Goal: Consume media (video, audio)

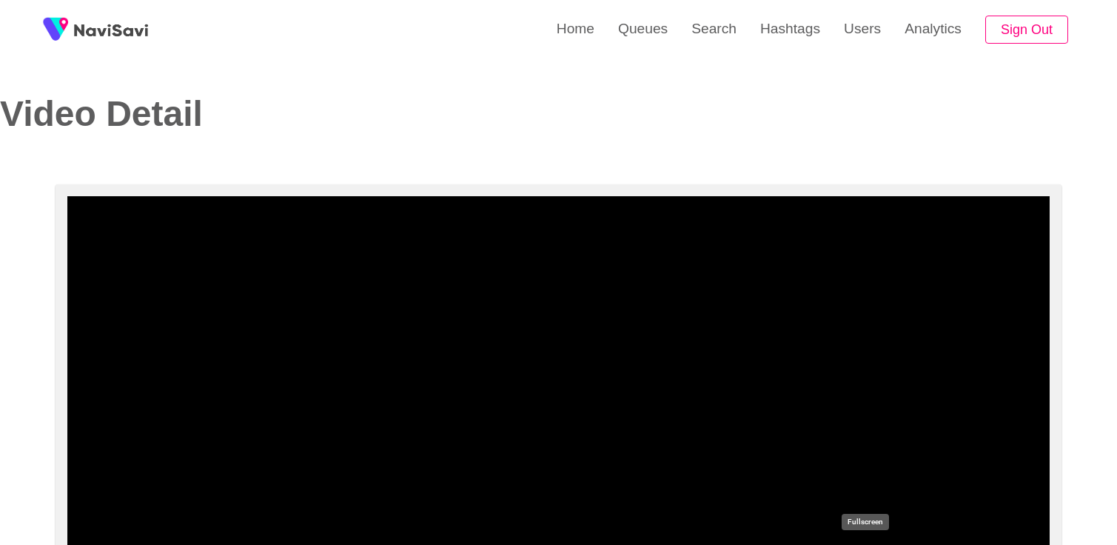
select select "**********"
select select "**"
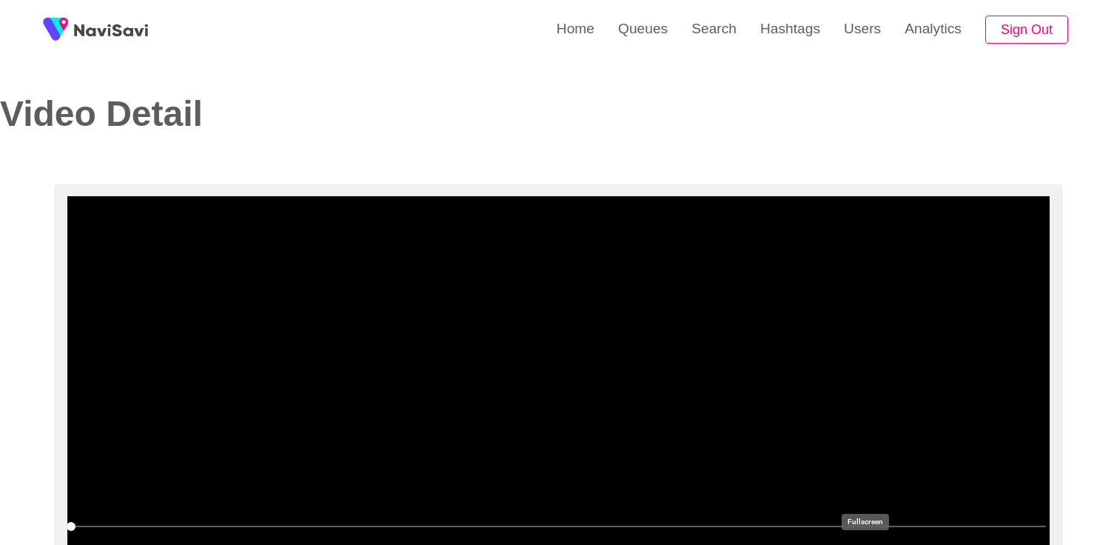
scroll to position [113, 0]
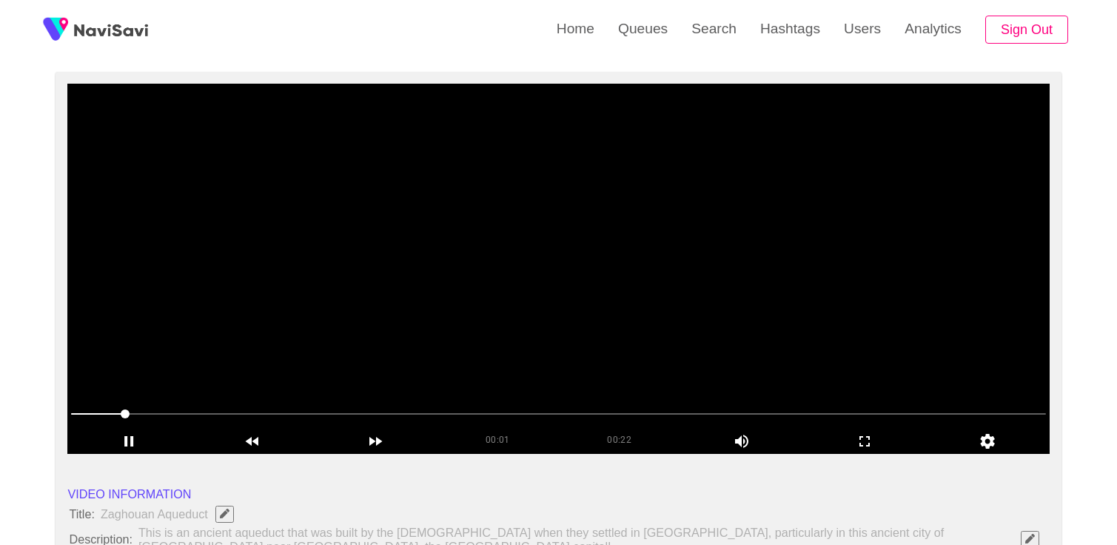
click at [645, 315] on video at bounding box center [558, 269] width 982 height 370
click at [427, 240] on video at bounding box center [558, 269] width 982 height 370
click at [869, 439] on icon "add" at bounding box center [864, 441] width 121 height 18
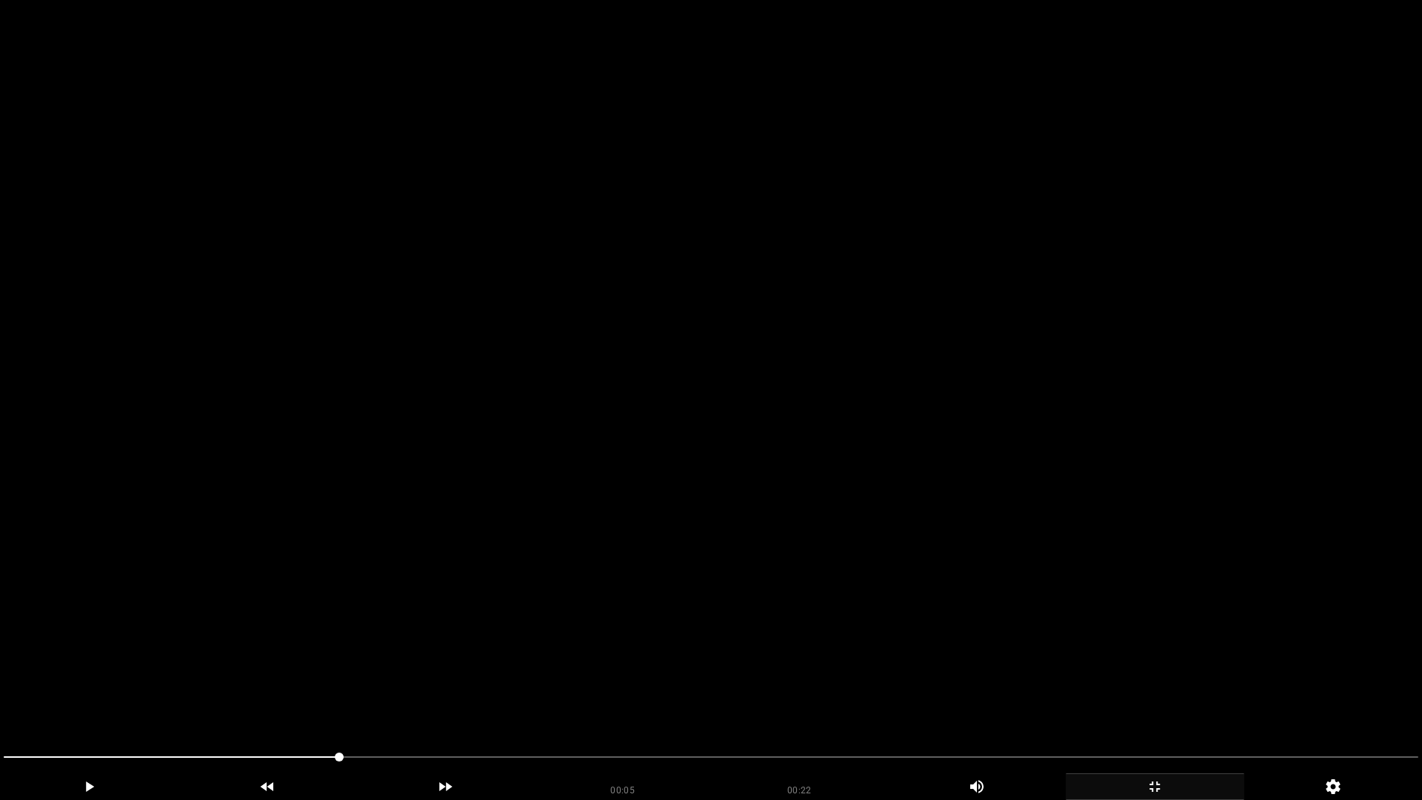
click at [722, 544] on video at bounding box center [711, 400] width 1422 height 800
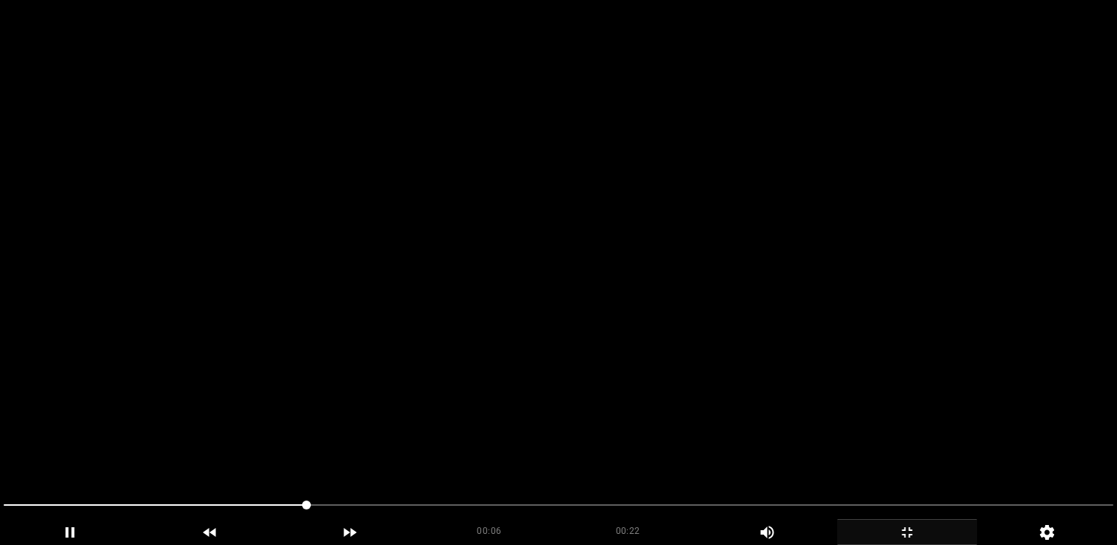
scroll to position [716, 0]
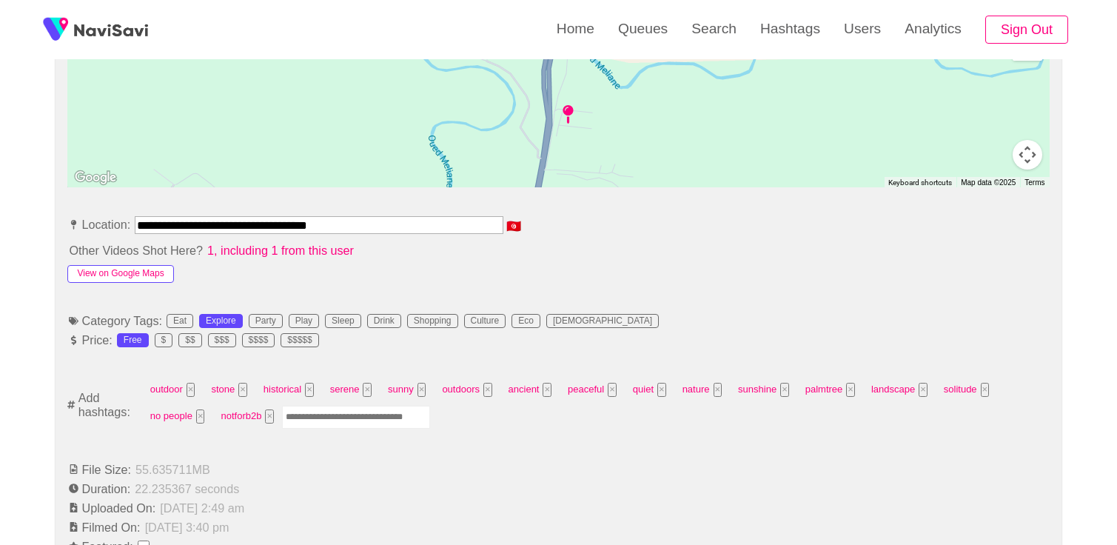
click at [130, 265] on button "View on Google Maps" at bounding box center [120, 274] width 106 height 18
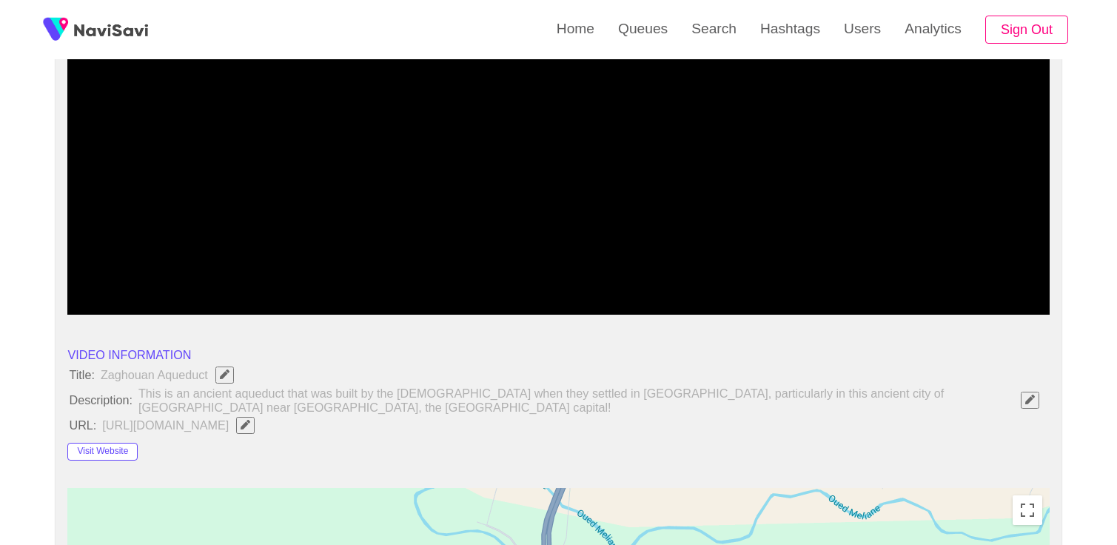
scroll to position [0, 0]
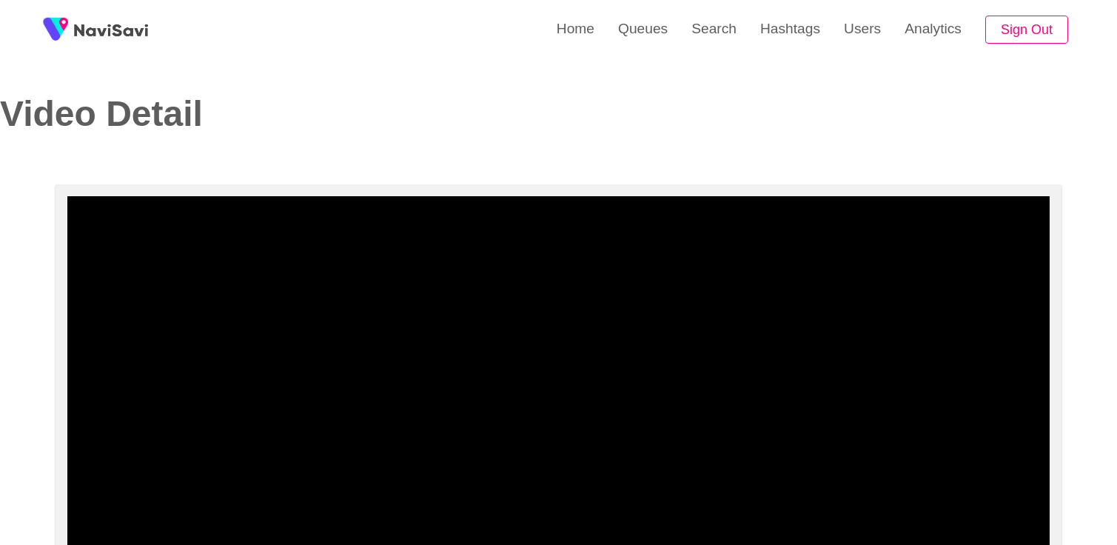
click at [460, 314] on video at bounding box center [558, 381] width 982 height 370
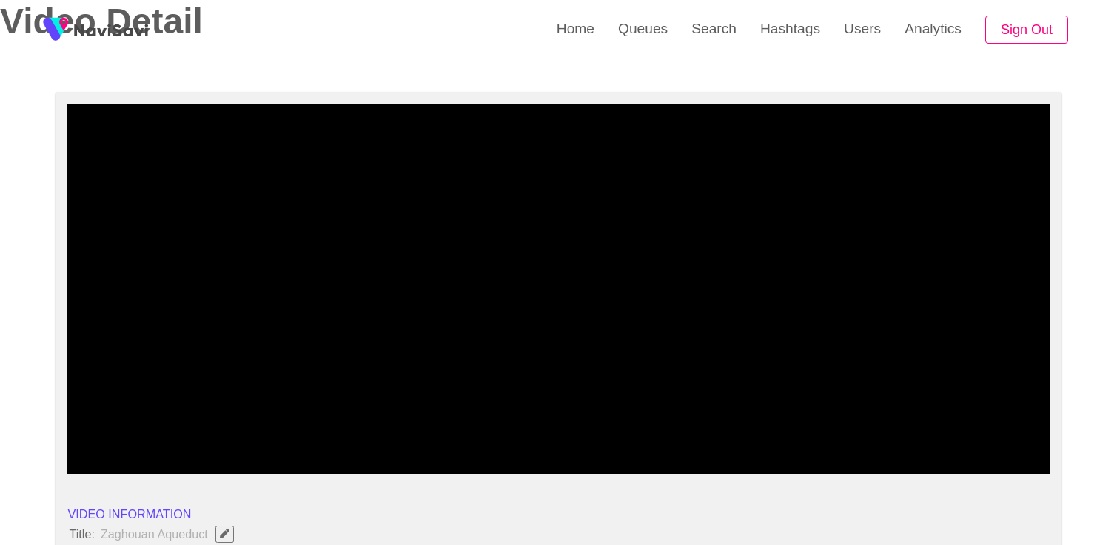
scroll to position [93, 0]
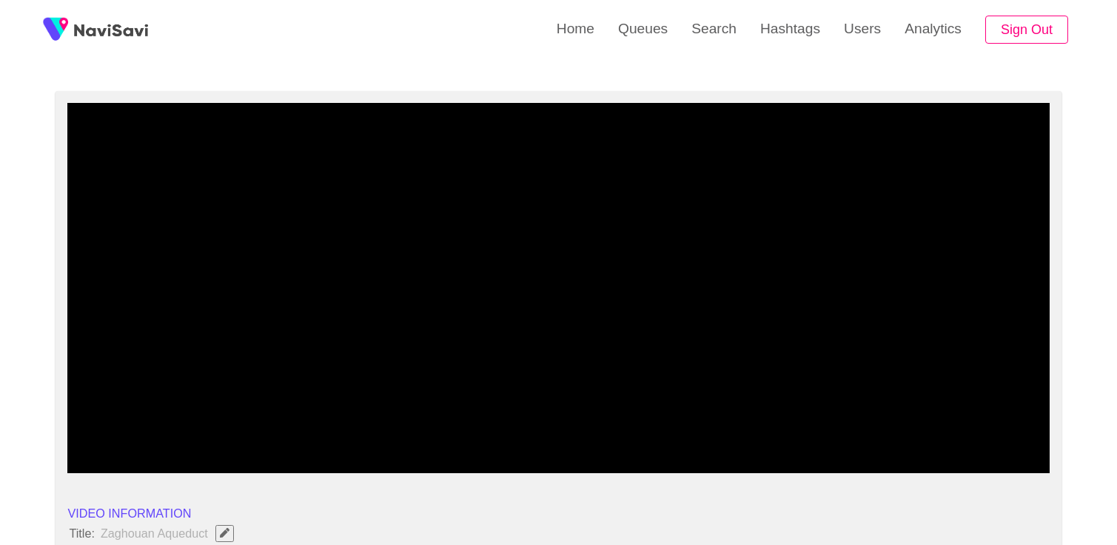
click at [854, 461] on icon "add" at bounding box center [864, 461] width 121 height 18
click at [871, 455] on icon "add" at bounding box center [864, 461] width 121 height 18
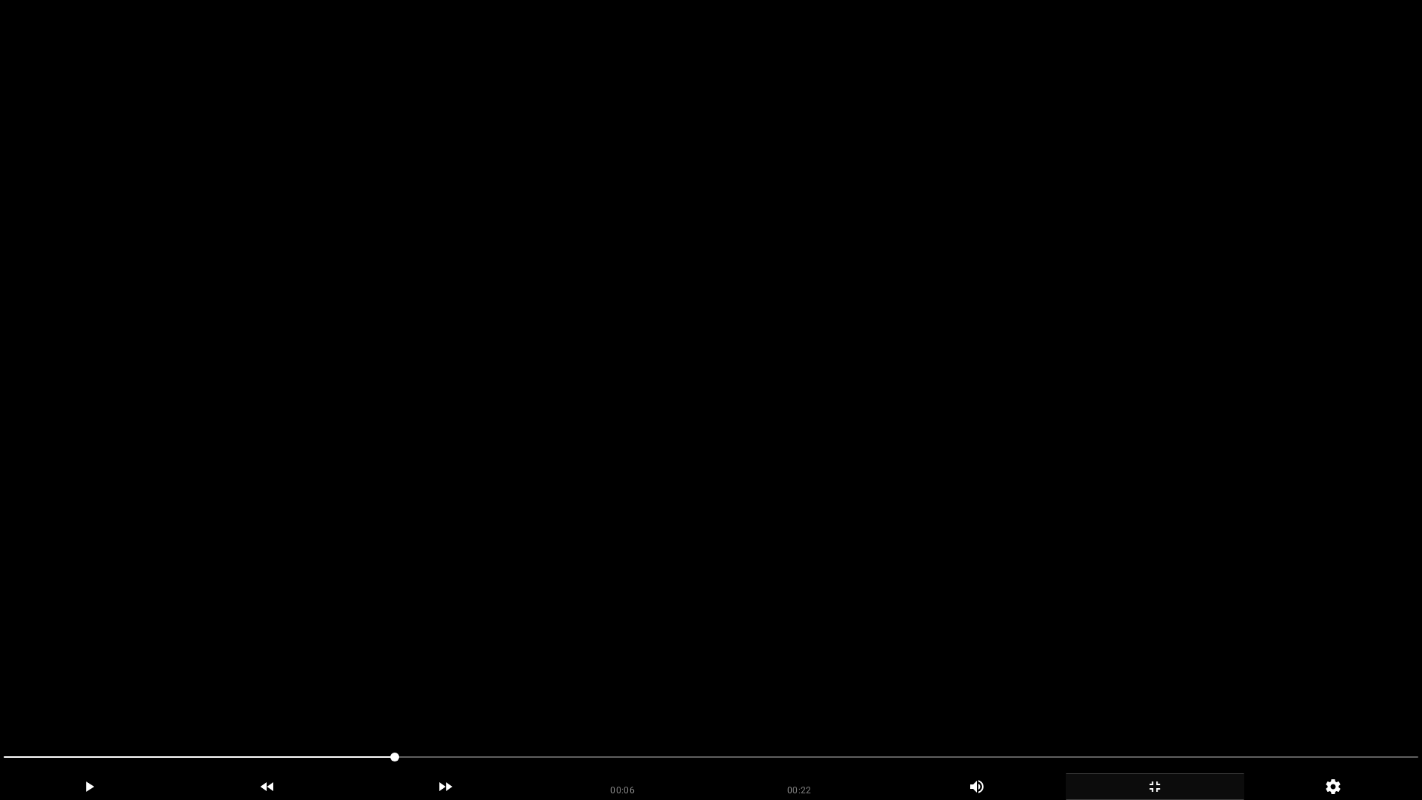
click at [823, 544] on video at bounding box center [711, 400] width 1422 height 800
